Goal: Task Accomplishment & Management: Manage account settings

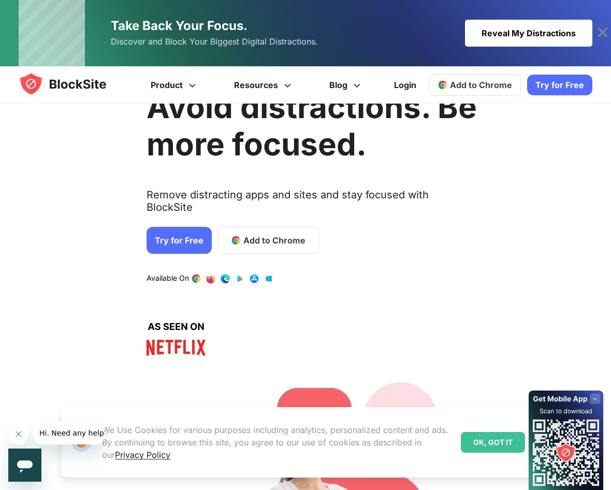
click at [220, 273] on link "1 / 4" at bounding box center [225, 278] width 10 height 10
